Goal: Information Seeking & Learning: Learn about a topic

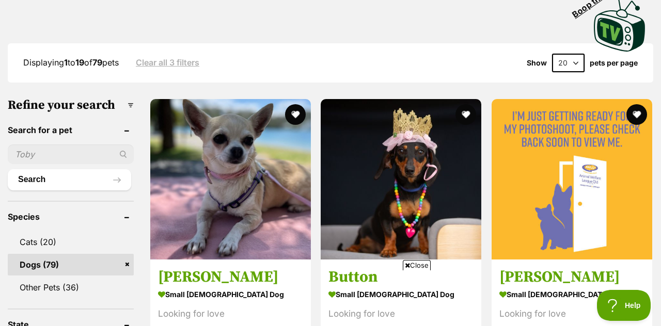
click at [256, 175] on img at bounding box center [230, 179] width 161 height 161
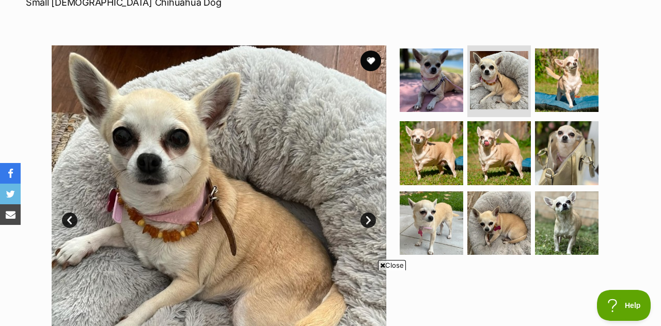
click at [367, 213] on link "Next" at bounding box center [368, 220] width 15 height 15
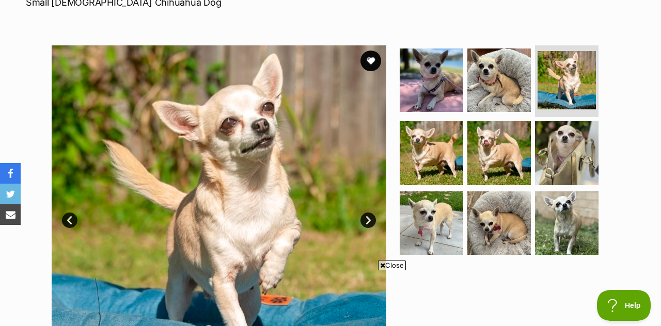
click at [368, 213] on link "Next" at bounding box center [368, 220] width 15 height 15
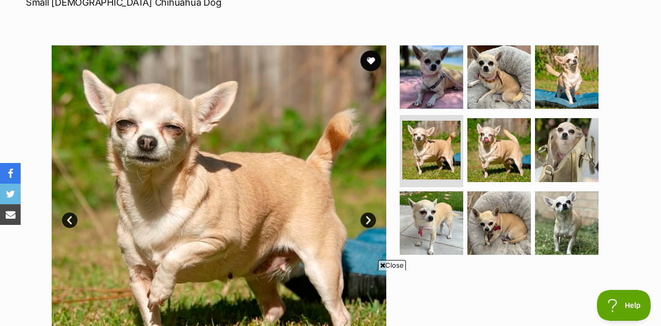
click at [369, 213] on link "Next" at bounding box center [368, 220] width 15 height 15
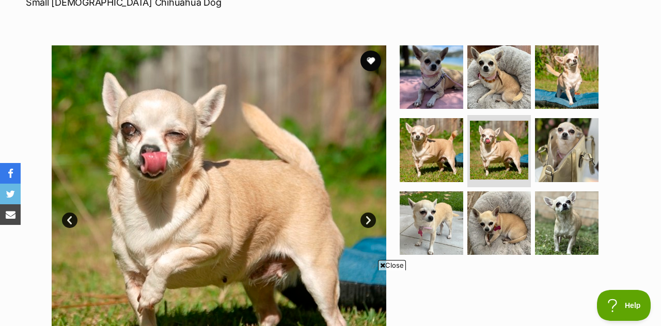
click at [368, 213] on link "Next" at bounding box center [368, 220] width 15 height 15
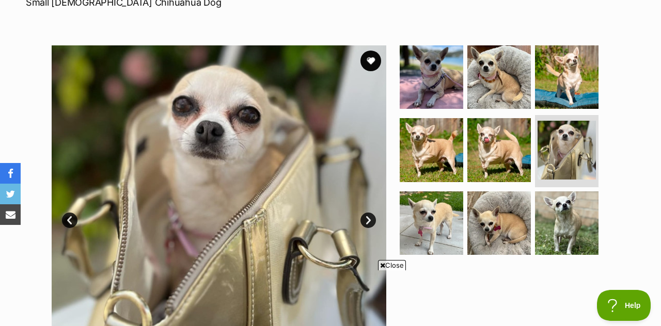
click at [371, 213] on link "Next" at bounding box center [368, 220] width 15 height 15
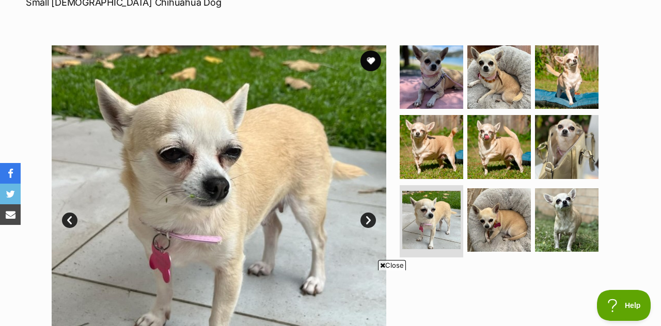
click at [368, 213] on link "Next" at bounding box center [368, 220] width 15 height 15
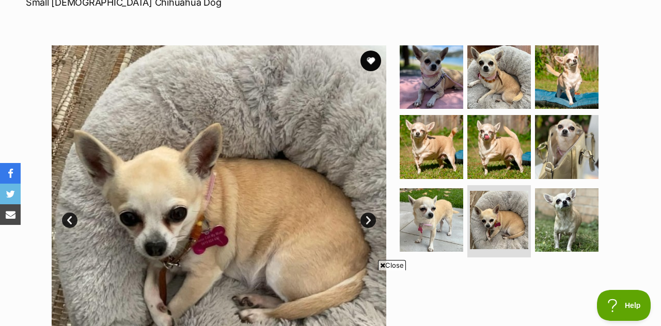
click at [364, 213] on link "Next" at bounding box center [368, 220] width 15 height 15
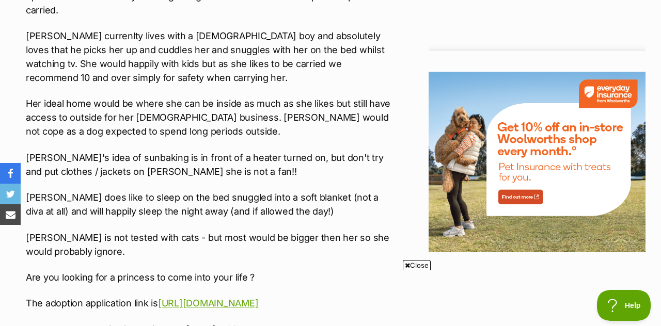
scroll to position [1127, 0]
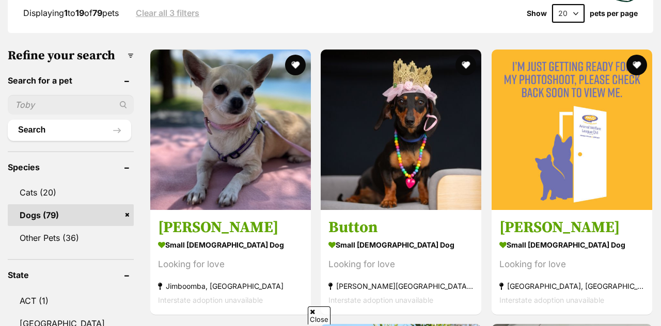
click at [291, 55] on button "favourite" at bounding box center [295, 65] width 21 height 21
click at [438, 128] on img at bounding box center [401, 130] width 161 height 161
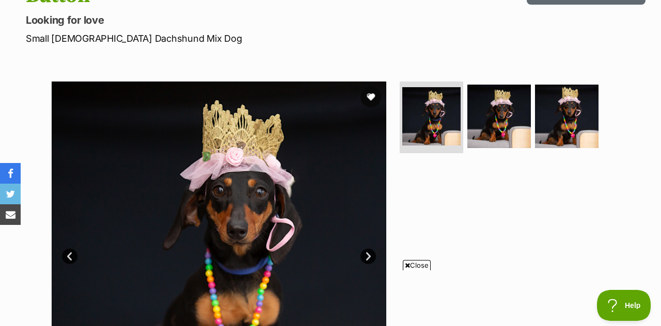
click at [368, 249] on link "Next" at bounding box center [368, 256] width 15 height 15
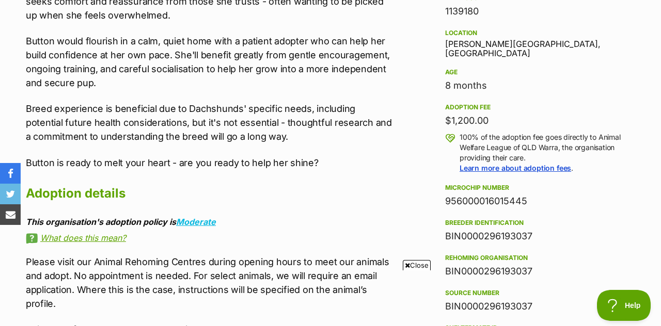
scroll to position [697, 0]
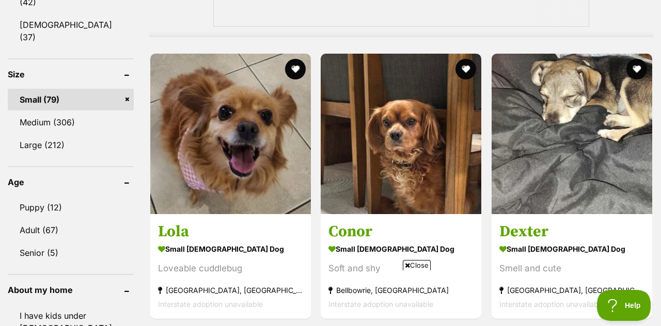
scroll to position [957, 0]
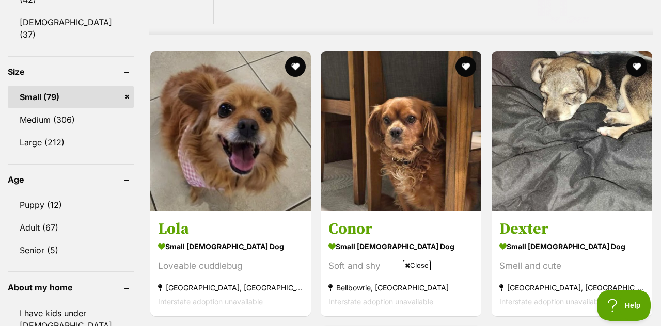
click at [260, 138] on img at bounding box center [230, 131] width 161 height 161
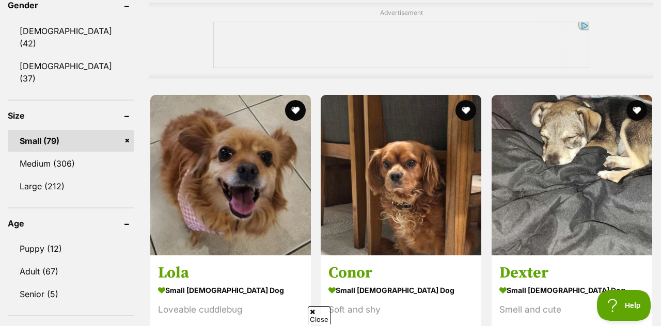
scroll to position [912, 0]
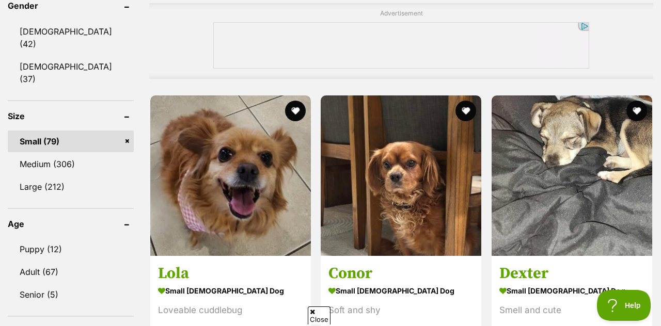
click at [304, 101] on button "favourite" at bounding box center [295, 111] width 21 height 21
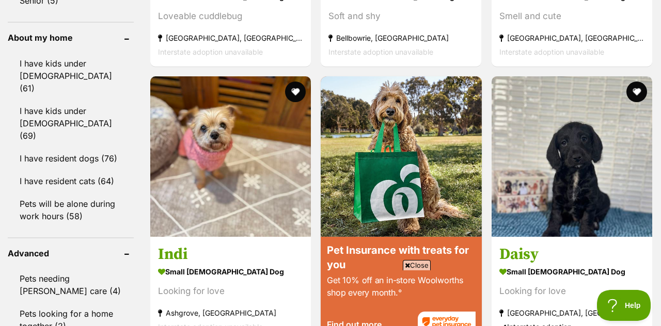
scroll to position [1223, 0]
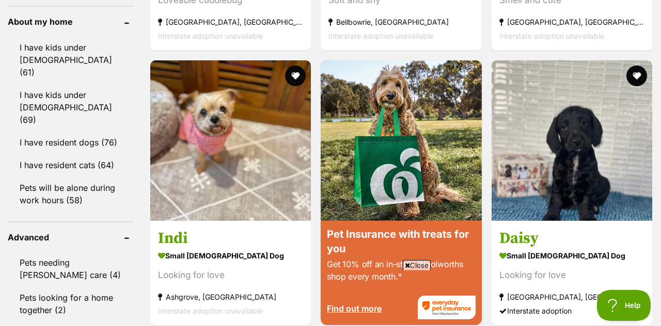
click at [227, 136] on img at bounding box center [230, 140] width 161 height 161
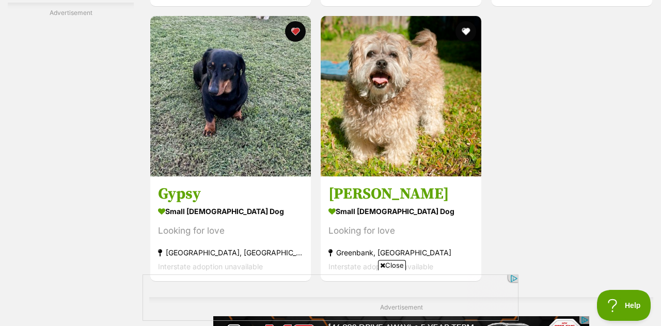
scroll to position [2193, 0]
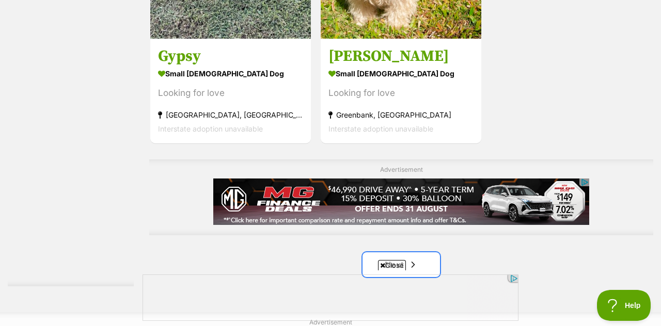
click at [421, 253] on link "Next" at bounding box center [401, 265] width 77 height 25
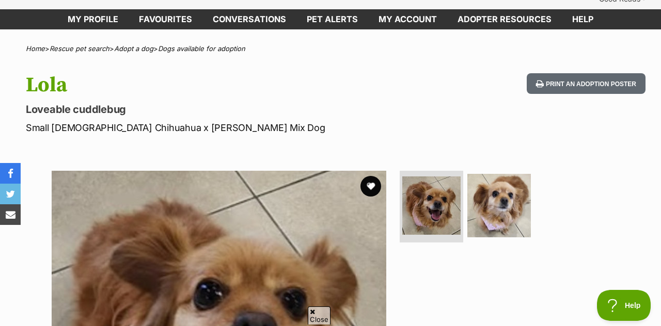
scroll to position [165, 0]
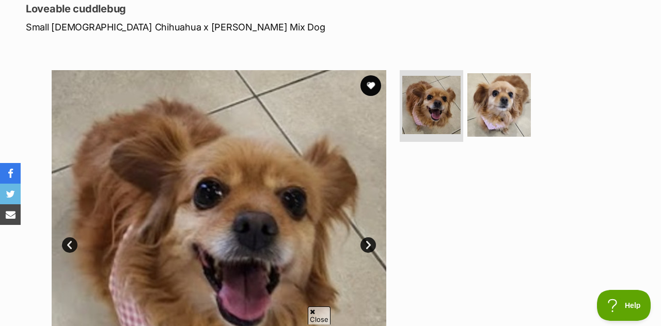
click at [368, 238] on link "Next" at bounding box center [368, 245] width 15 height 15
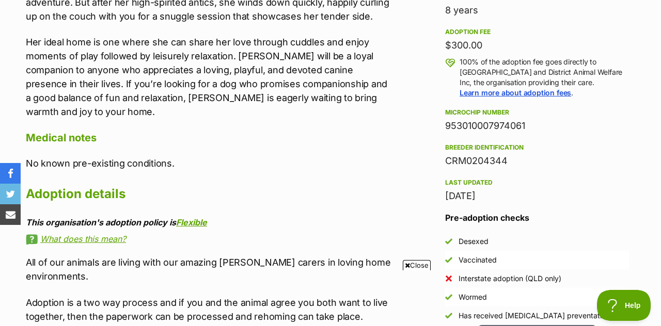
scroll to position [768, 0]
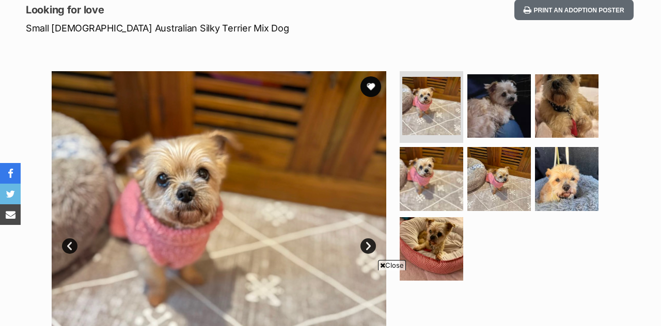
scroll to position [212, 0]
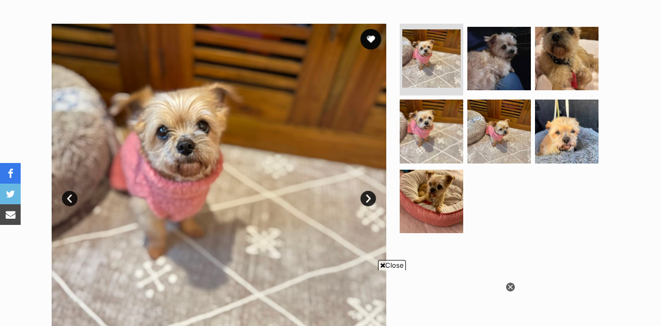
click at [375, 152] on img at bounding box center [219, 191] width 335 height 335
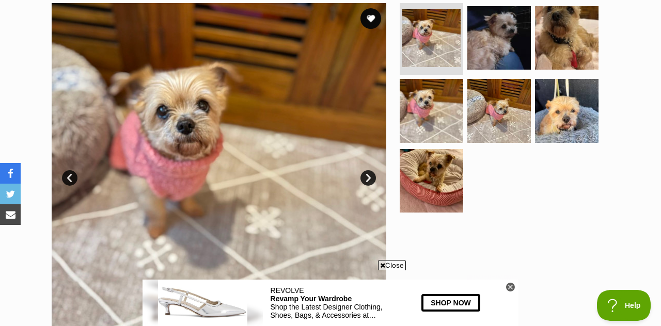
scroll to position [0, 0]
click at [369, 170] on link "Next" at bounding box center [368, 177] width 15 height 15
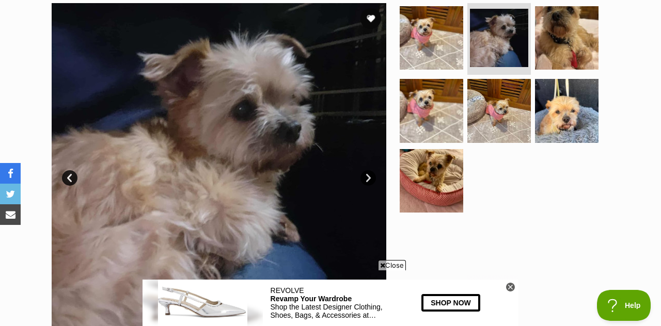
click at [366, 170] on link "Next" at bounding box center [368, 177] width 15 height 15
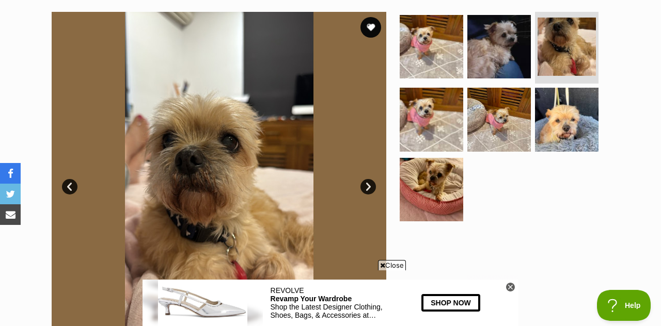
scroll to position [222, 0]
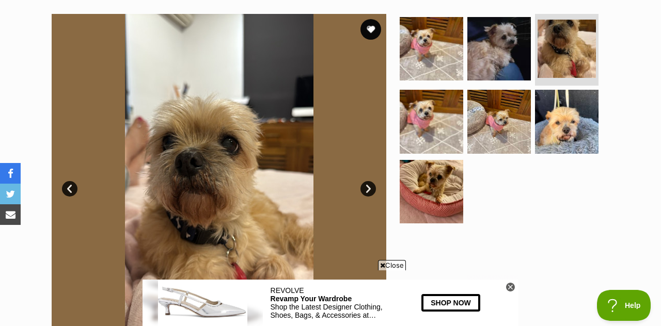
click at [367, 181] on link "Next" at bounding box center [368, 188] width 15 height 15
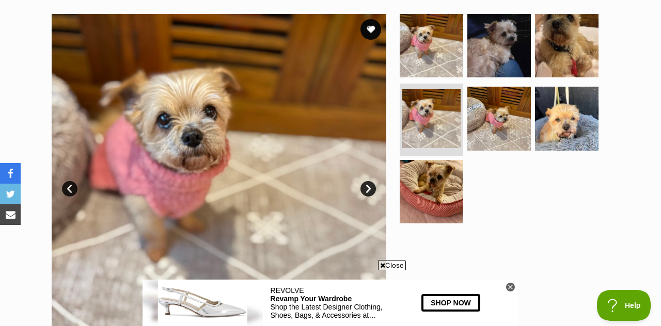
click at [368, 181] on link "Next" at bounding box center [368, 188] width 15 height 15
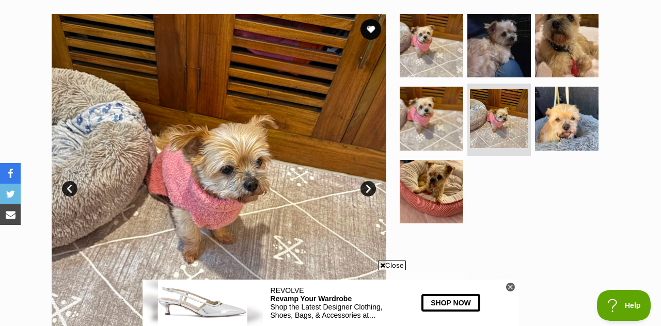
click at [372, 181] on link "Next" at bounding box center [368, 188] width 15 height 15
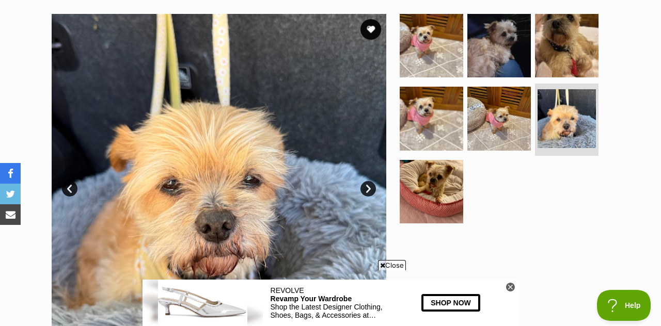
click at [373, 181] on link "Next" at bounding box center [368, 188] width 15 height 15
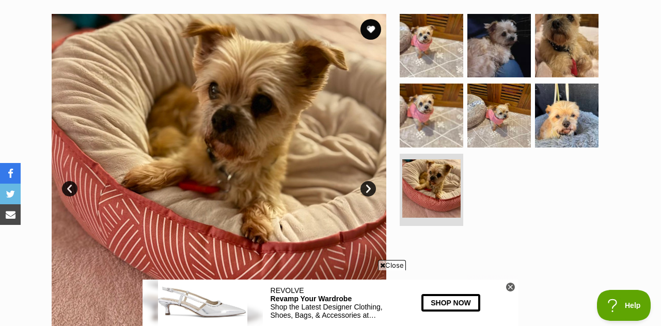
click at [374, 181] on link "Next" at bounding box center [368, 188] width 15 height 15
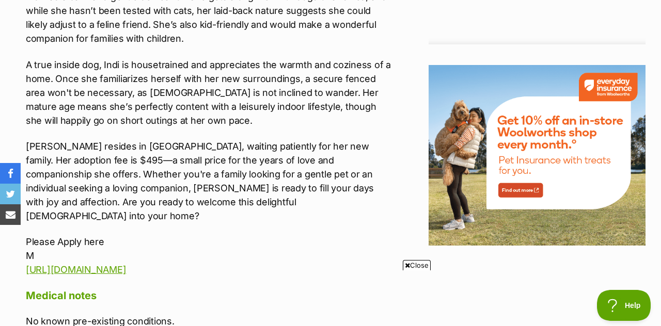
scroll to position [0, 0]
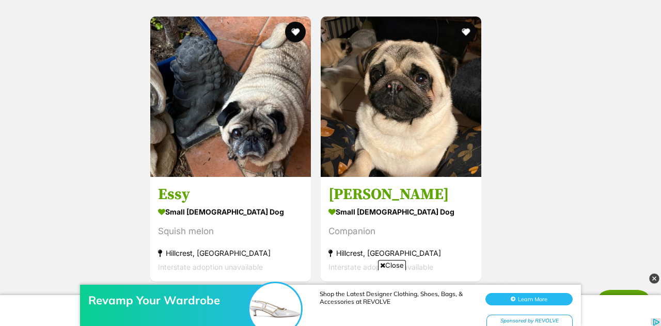
scroll to position [2292, 0]
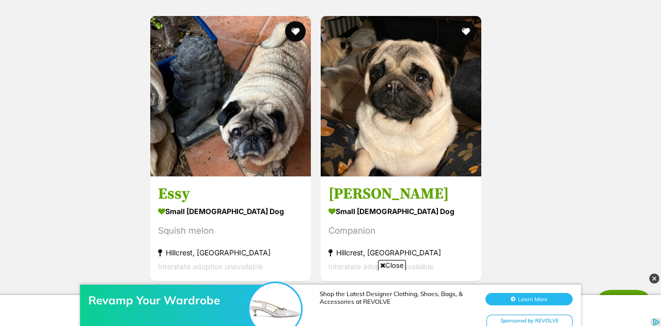
click at [435, 291] on link "Next" at bounding box center [442, 303] width 77 height 25
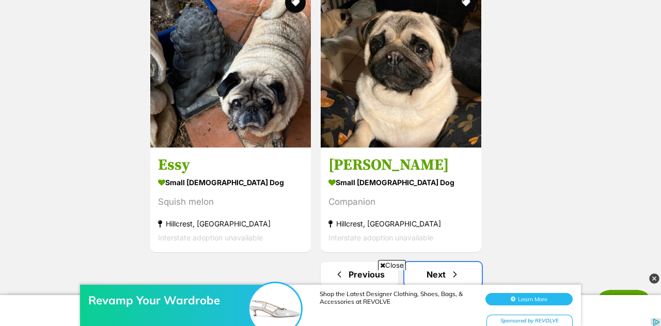
scroll to position [2342, 0]
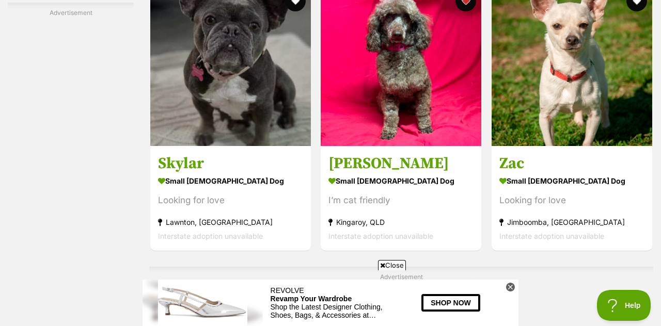
scroll to position [2050, 0]
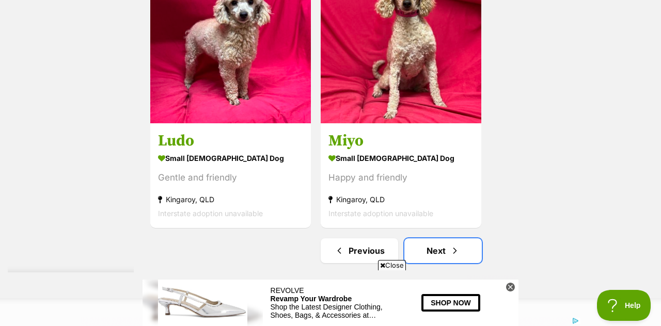
click at [450, 245] on span "Next page" at bounding box center [455, 251] width 10 height 12
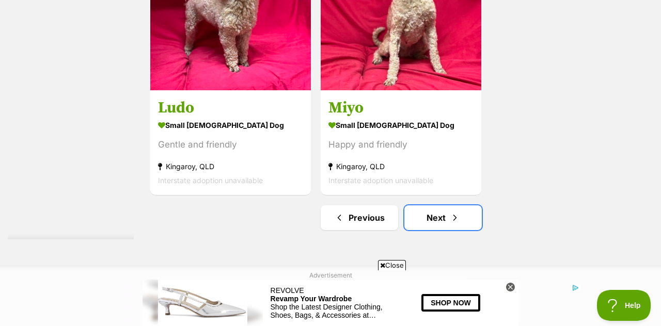
scroll to position [2491, 0]
